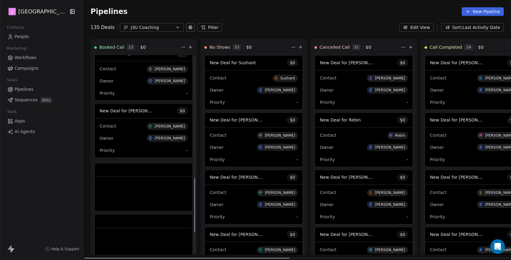
scroll to position [507, 0]
